Goal: Information Seeking & Learning: Learn about a topic

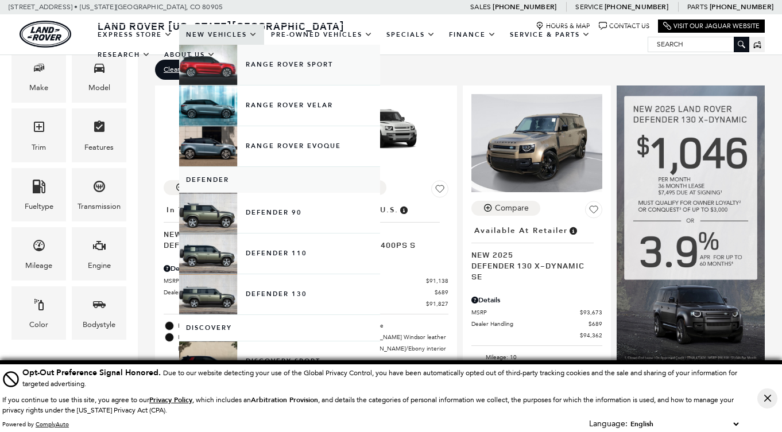
scroll to position [147, 0]
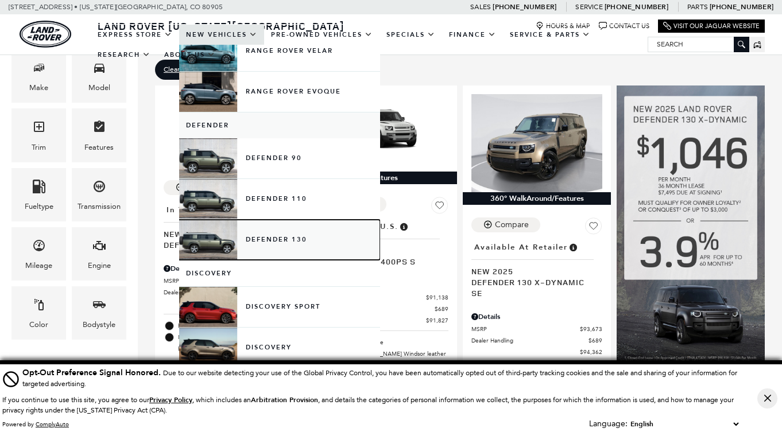
click at [217, 235] on link "Defender 130" at bounding box center [279, 240] width 201 height 40
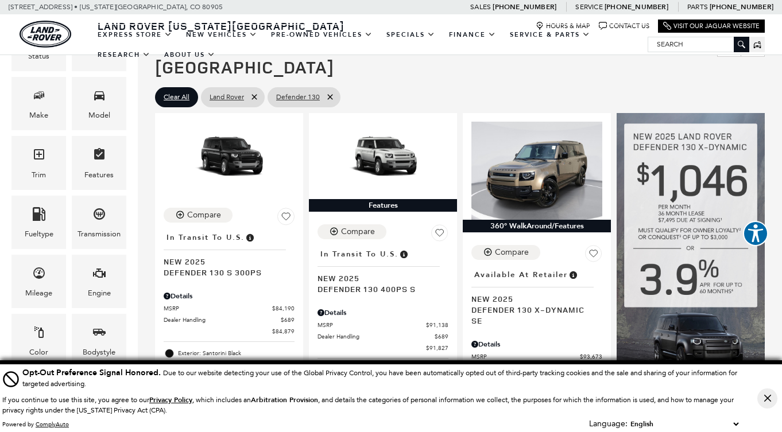
scroll to position [217, 0]
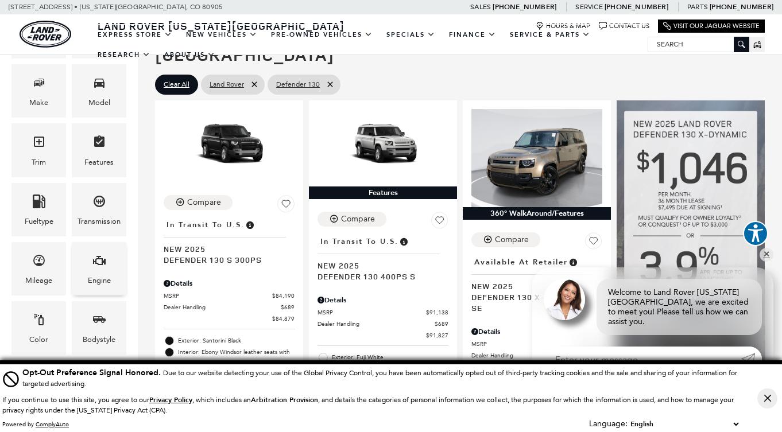
click at [112, 255] on div "Engine" at bounding box center [99, 268] width 55 height 53
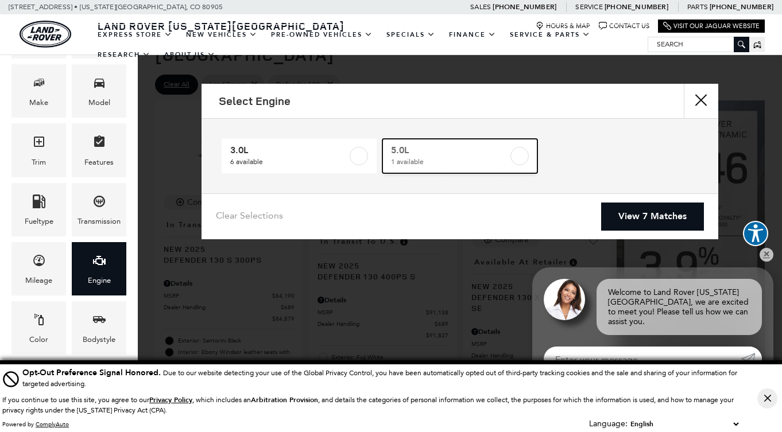
click at [523, 156] on label at bounding box center [519, 156] width 18 height 18
type input "$134,749"
checkbox input "true"
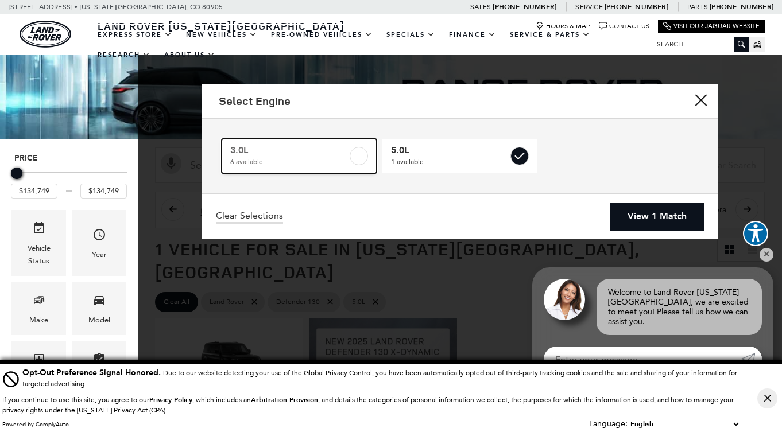
click at [340, 160] on span "6 available" at bounding box center [288, 161] width 117 height 11
type input "$84,879"
checkbox input "true"
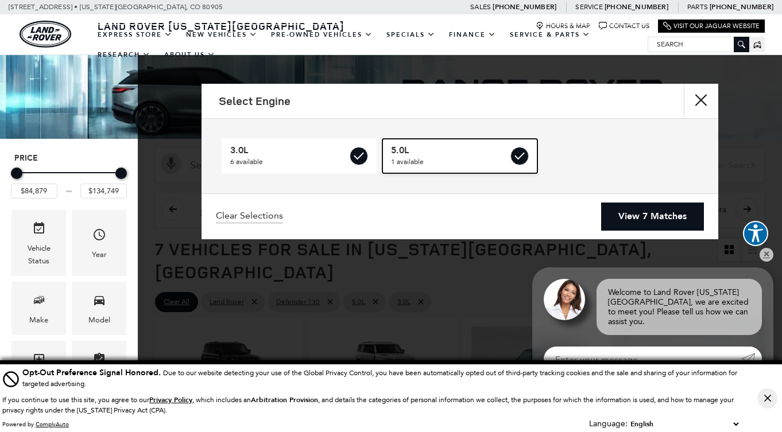
click at [490, 154] on span "5.0L" at bounding box center [449, 150] width 117 height 11
type input "$97,799"
checkbox input "false"
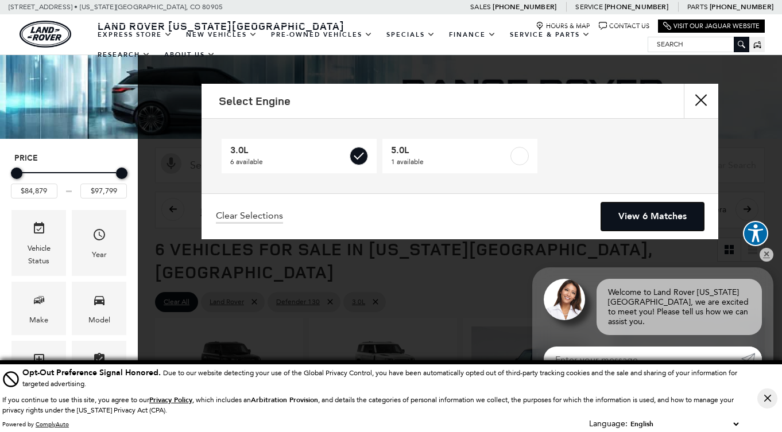
click at [636, 211] on link "View 6 Matches" at bounding box center [652, 217] width 103 height 28
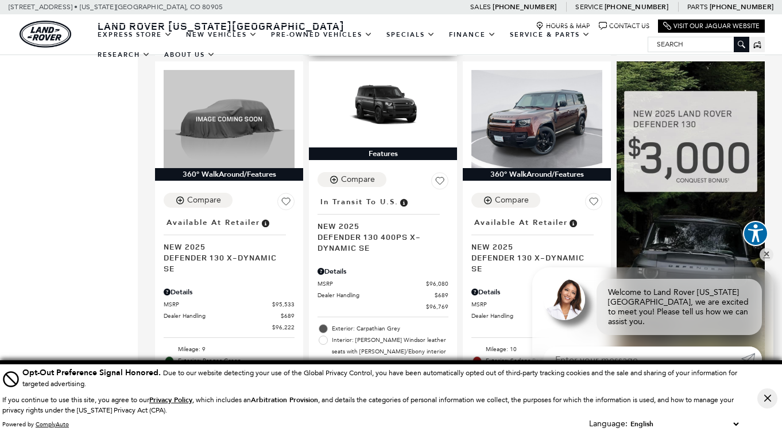
scroll to position [704, 0]
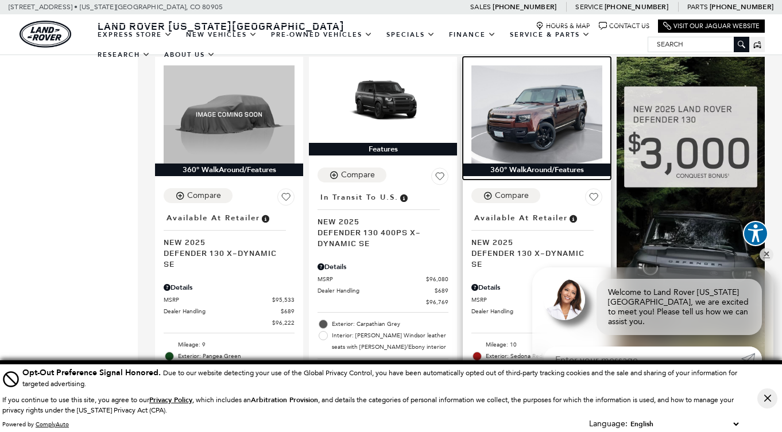
click at [576, 94] on img at bounding box center [536, 114] width 131 height 98
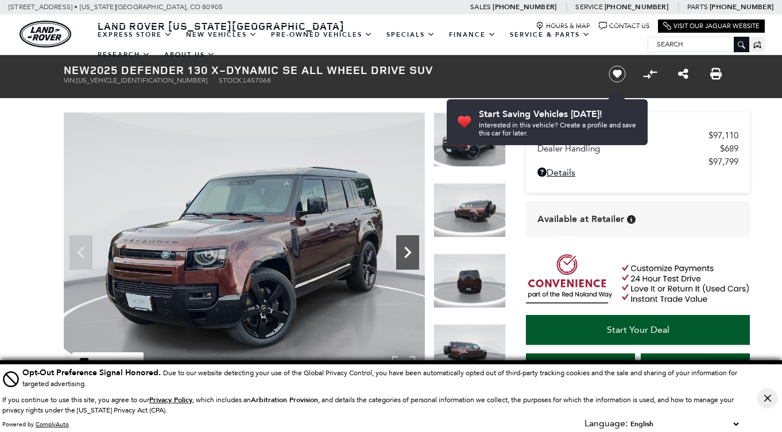
click at [409, 250] on icon "Next" at bounding box center [407, 252] width 23 height 23
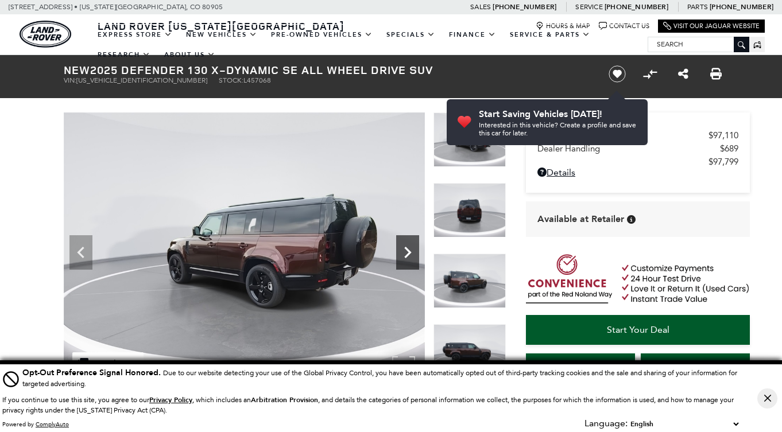
click at [409, 250] on icon "Next" at bounding box center [407, 252] width 23 height 23
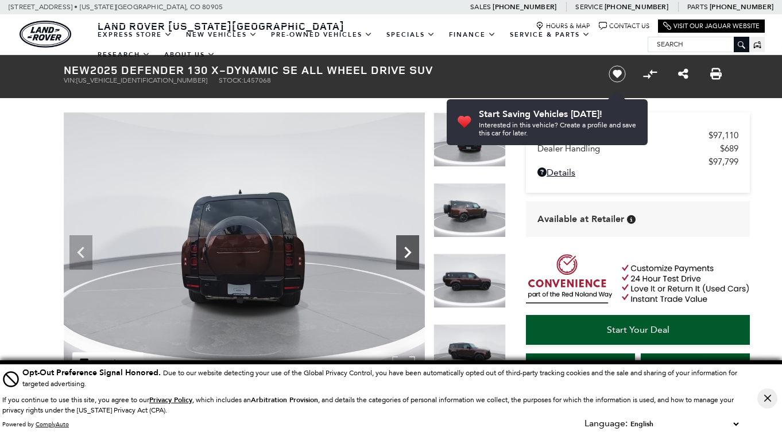
click at [409, 250] on icon "Next" at bounding box center [407, 252] width 23 height 23
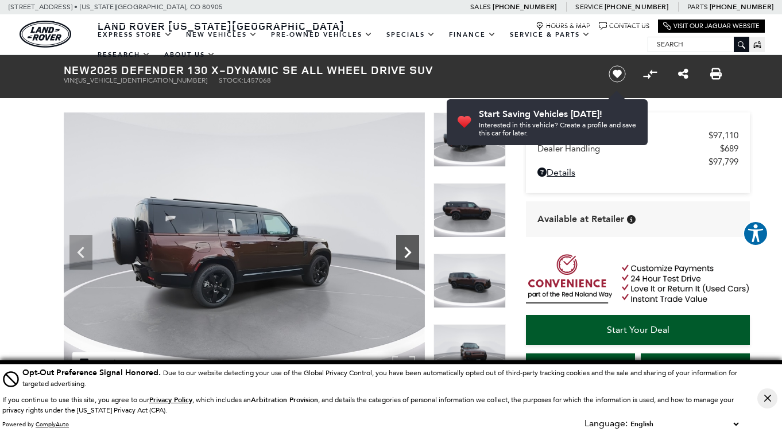
click at [409, 250] on icon "Next" at bounding box center [407, 252] width 23 height 23
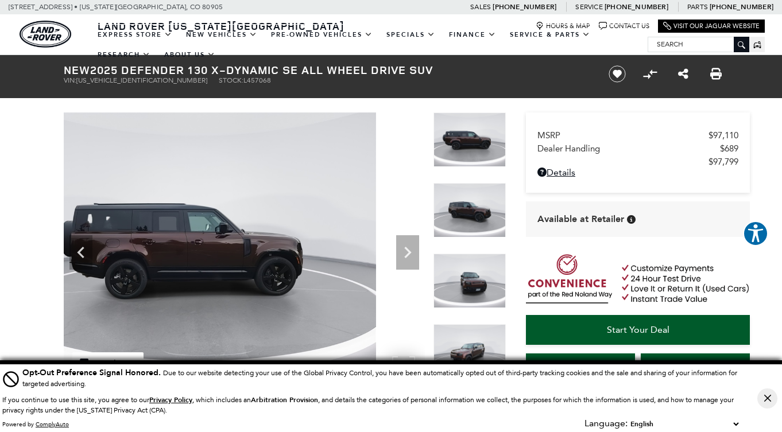
click at [223, 227] on img at bounding box center [195, 247] width 361 height 271
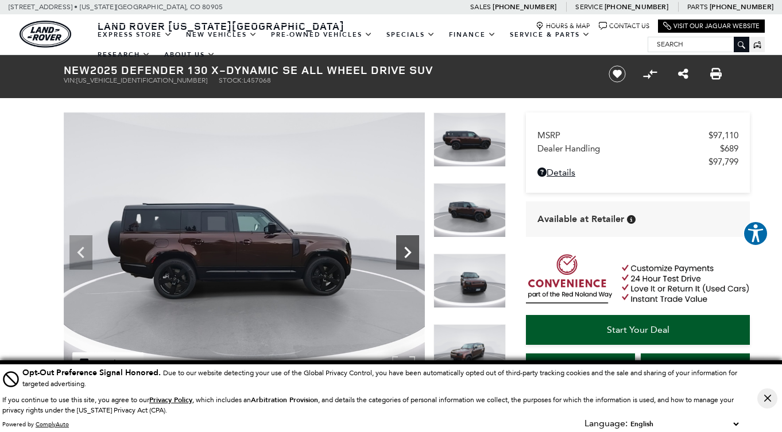
click at [414, 248] on icon "Next" at bounding box center [407, 252] width 23 height 23
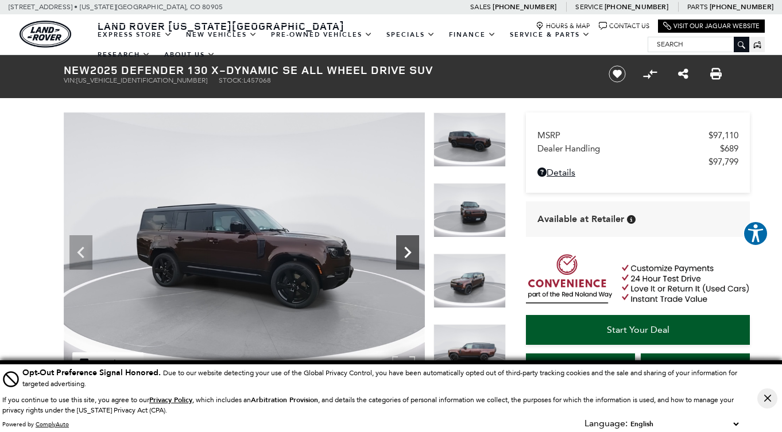
click at [414, 248] on icon "Next" at bounding box center [407, 252] width 23 height 23
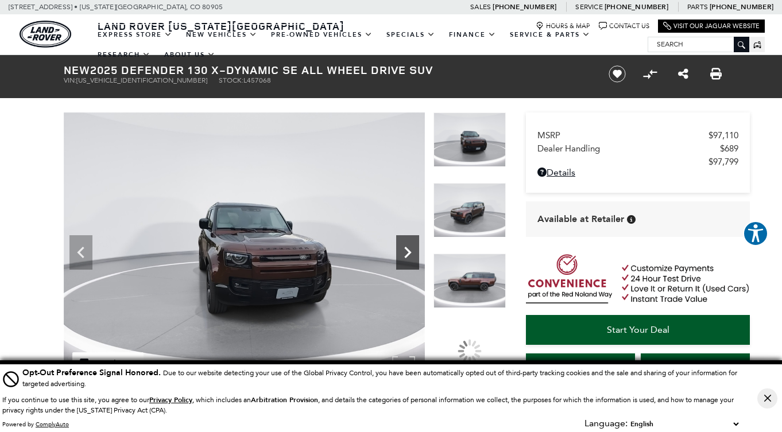
click at [414, 248] on icon "Next" at bounding box center [407, 252] width 23 height 23
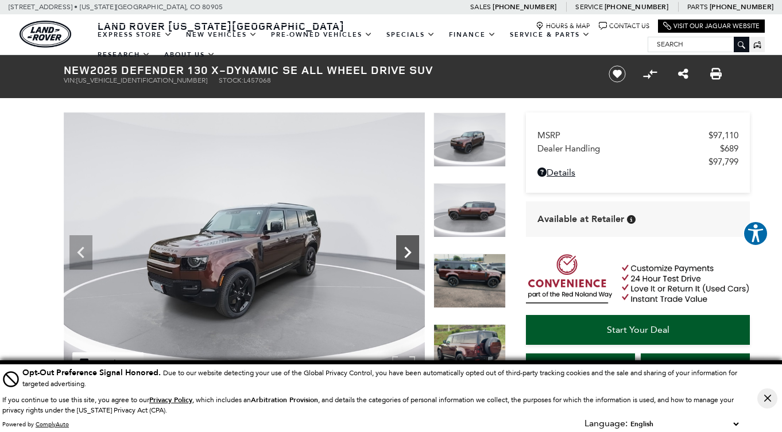
click at [414, 248] on icon "Next" at bounding box center [407, 252] width 23 height 23
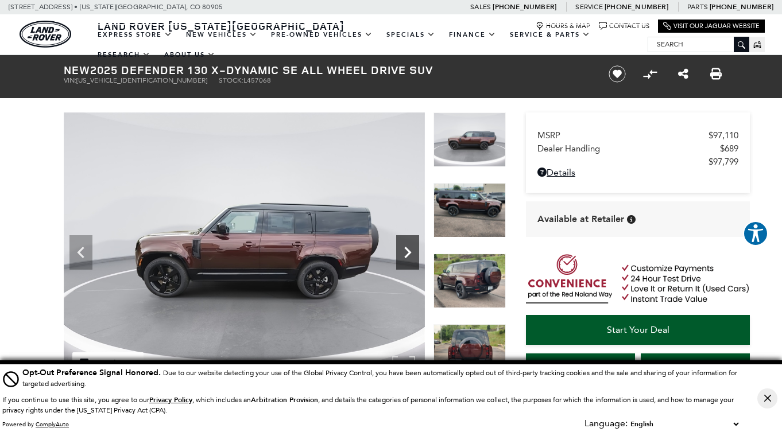
click at [414, 248] on icon "Next" at bounding box center [407, 252] width 23 height 23
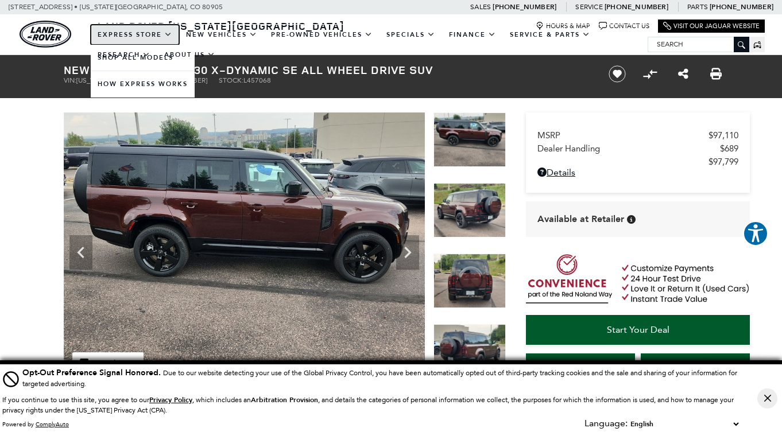
click at [101, 31] on link "EXPRESS STORE" at bounding box center [135, 35] width 88 height 20
